Goal: Find contact information: Obtain details needed to contact an individual or organization

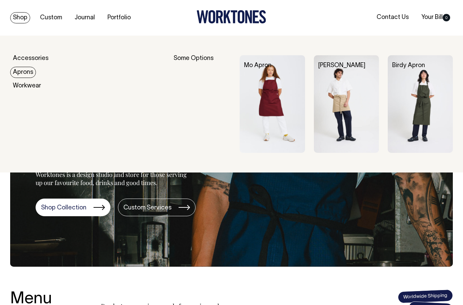
click at [354, 113] on img at bounding box center [346, 104] width 65 height 98
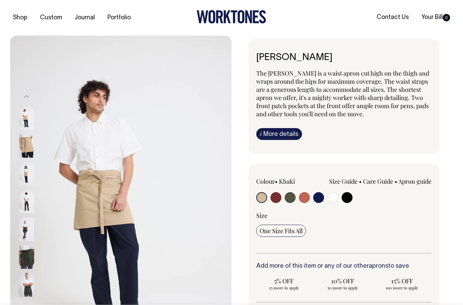
click at [333, 199] on input "radio" at bounding box center [332, 197] width 11 height 11
radio input "true"
select select "Off-White"
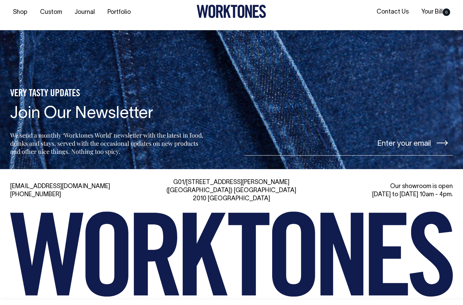
scroll to position [1008, 0]
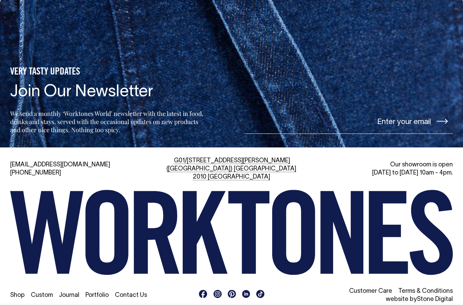
click at [131, 292] on link "Contact Us" at bounding box center [131, 295] width 32 height 6
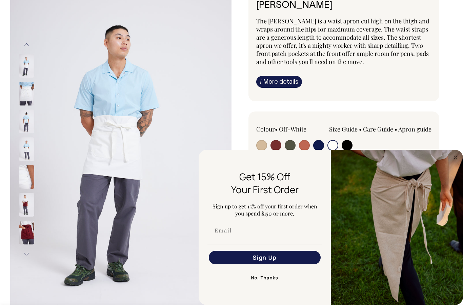
scroll to position [53, 0]
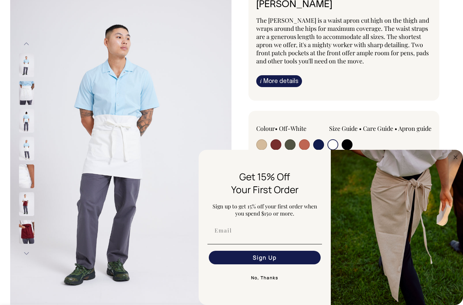
click at [457, 152] on img "FLYOUT Form" at bounding box center [397, 227] width 132 height 155
click at [454, 158] on circle "Close dialog" at bounding box center [456, 157] width 8 height 8
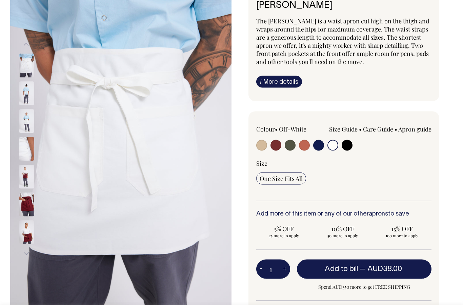
scroll to position [53, 0]
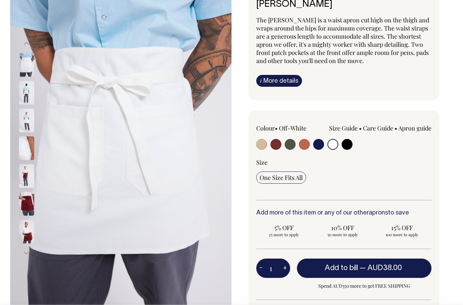
click at [290, 177] on span "One Size Fits All" at bounding box center [281, 178] width 43 height 8
click at [290, 177] on input "One Size Fits All" at bounding box center [281, 177] width 50 height 12
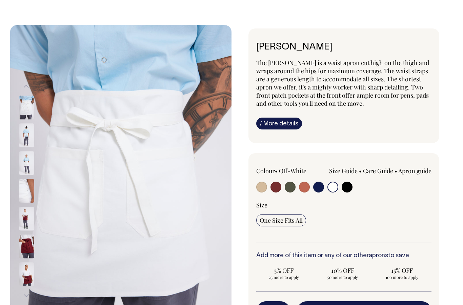
scroll to position [11, 0]
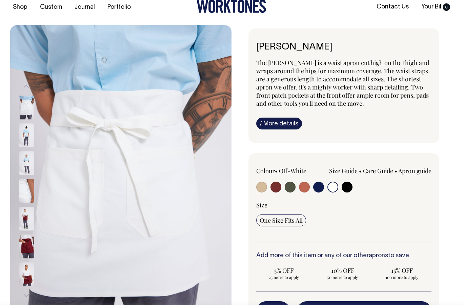
click at [28, 162] on img at bounding box center [26, 163] width 15 height 24
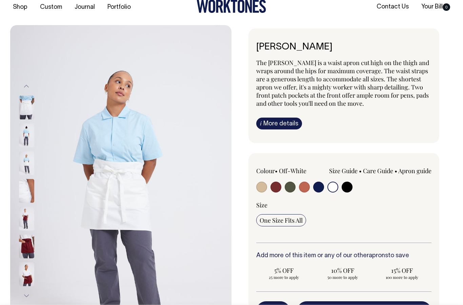
click at [35, 165] on div at bounding box center [36, 163] width 34 height 28
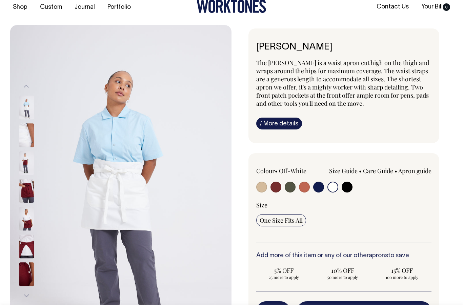
scroll to position [22, 0]
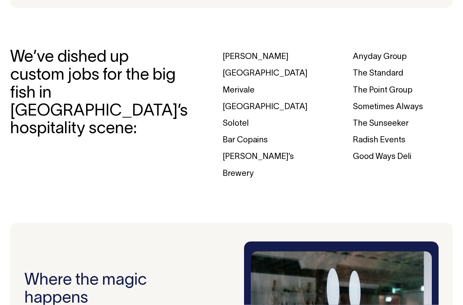
scroll to position [930, 0]
